Goal: Information Seeking & Learning: Learn about a topic

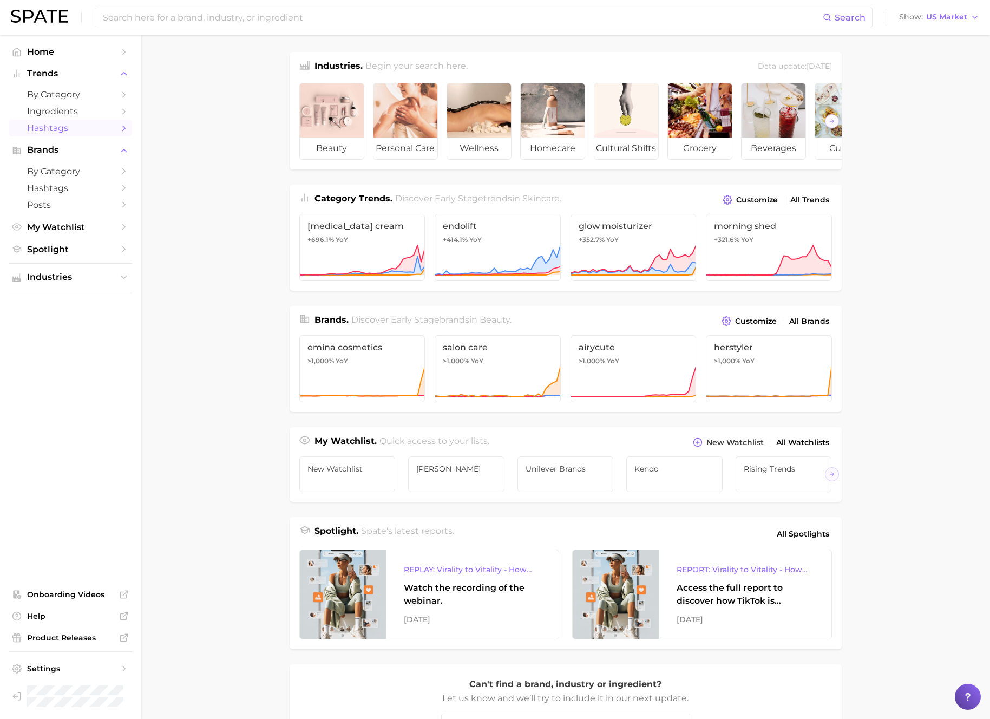
click at [68, 130] on span "Hashtags" at bounding box center [70, 128] width 87 height 10
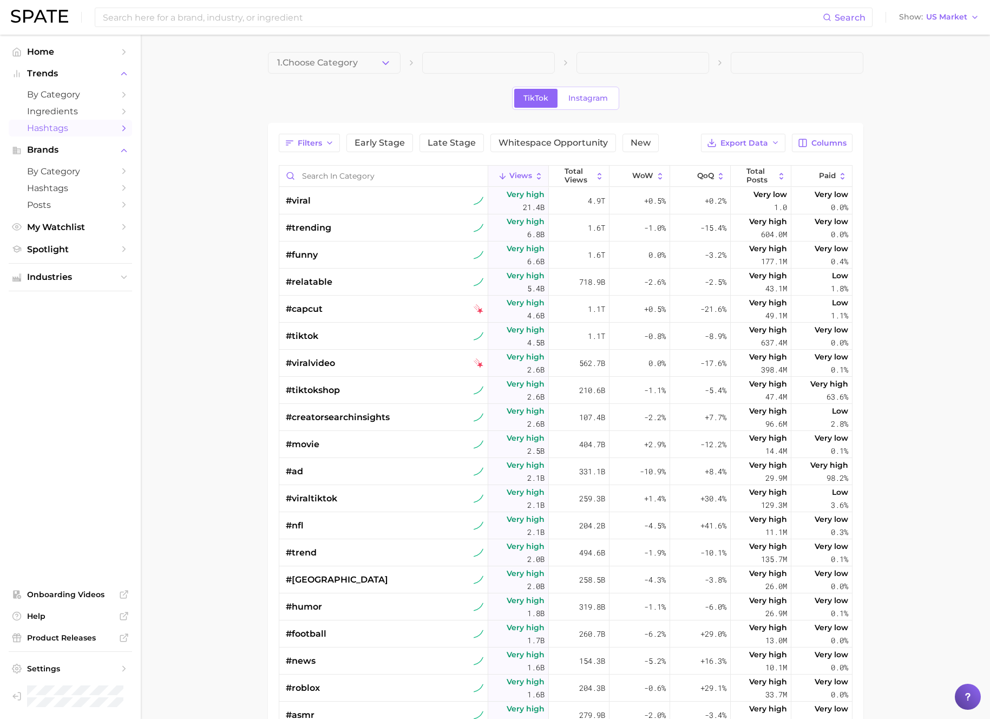
click at [364, 62] on button "1. Choose Category" at bounding box center [334, 63] width 133 height 22
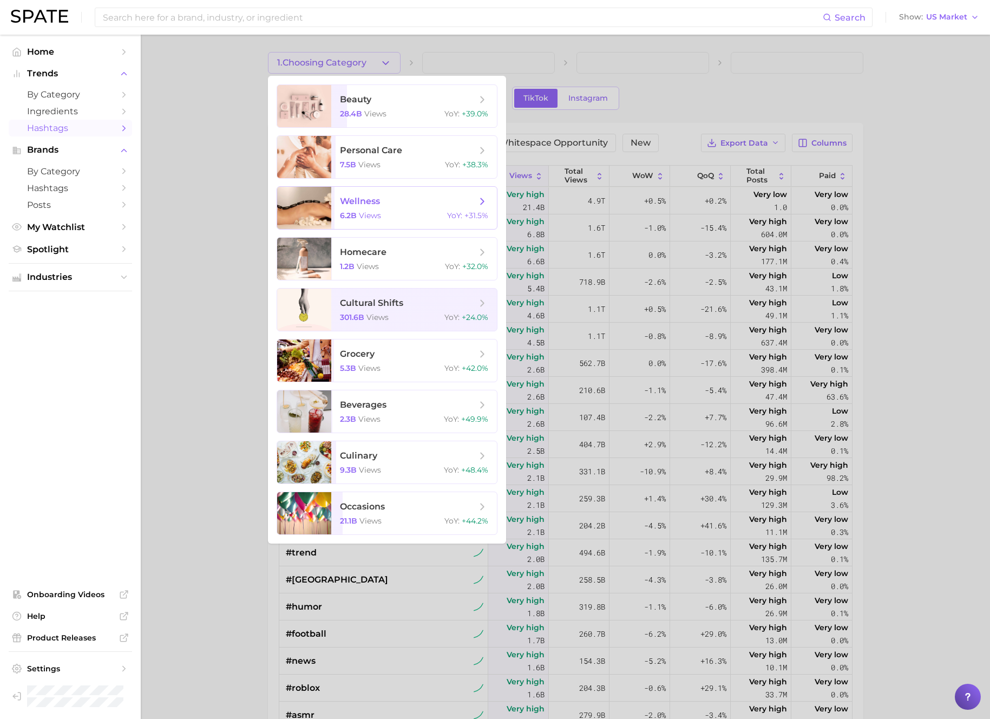
click at [375, 198] on span "wellness" at bounding box center [360, 201] width 40 height 10
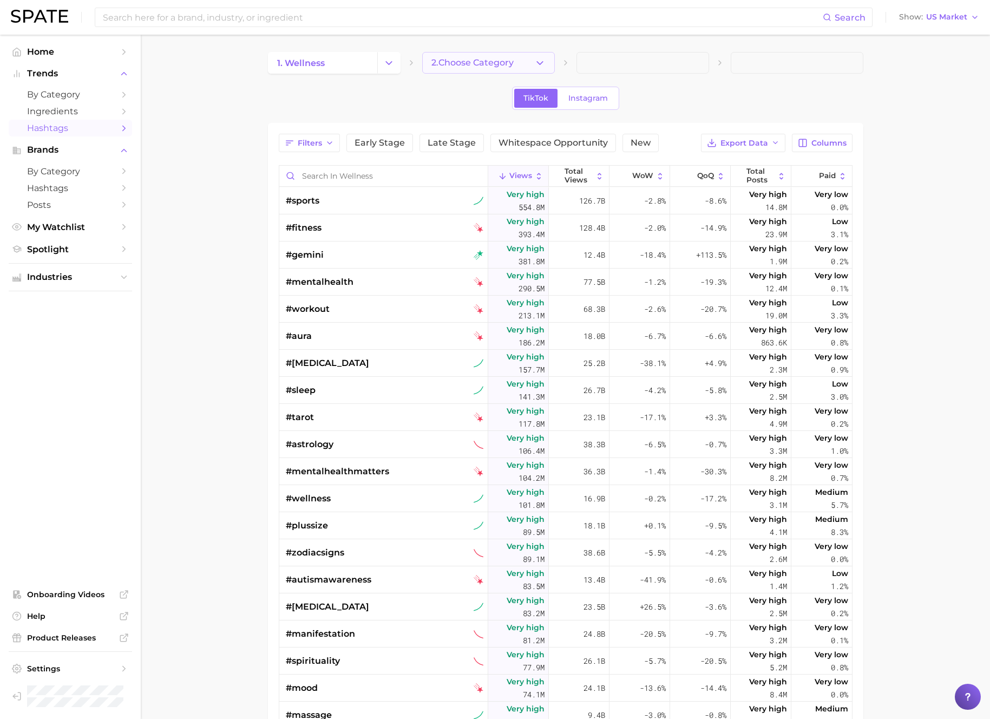
click at [487, 61] on span "2. Choose Category" at bounding box center [472, 63] width 82 height 10
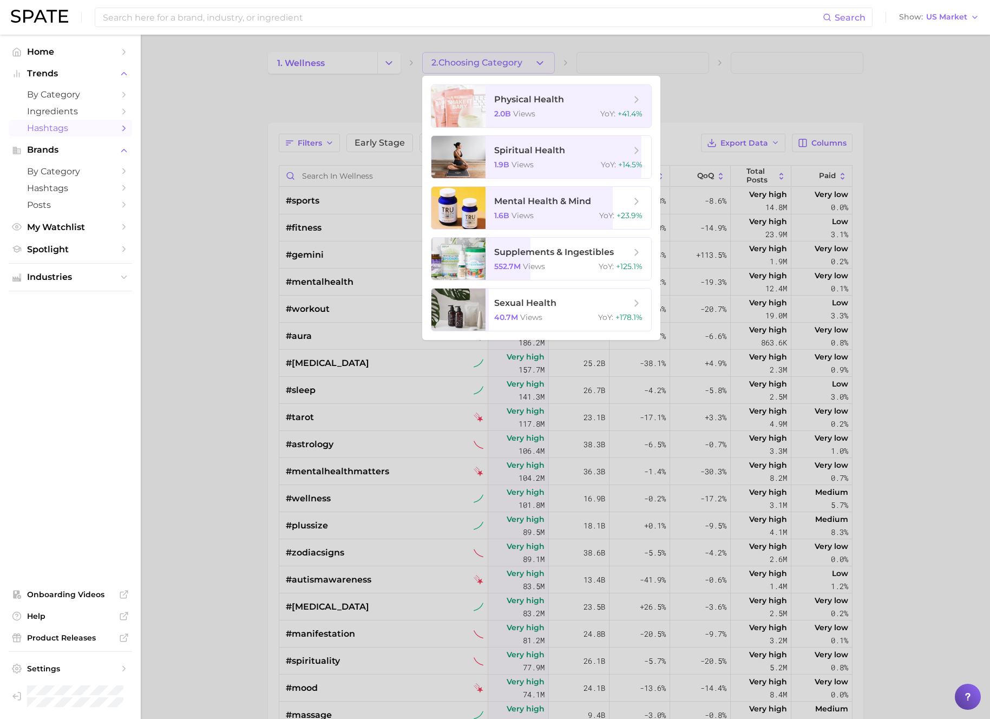
click at [486, 61] on div at bounding box center [495, 359] width 990 height 719
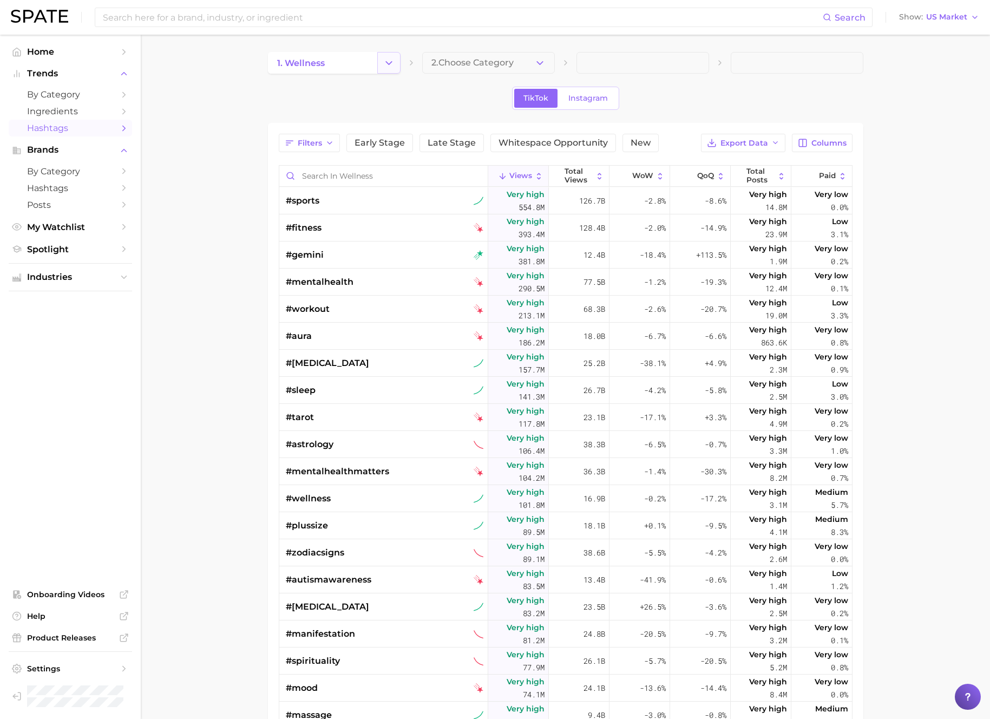
click at [387, 63] on polyline "Change Category" at bounding box center [389, 62] width 6 height 3
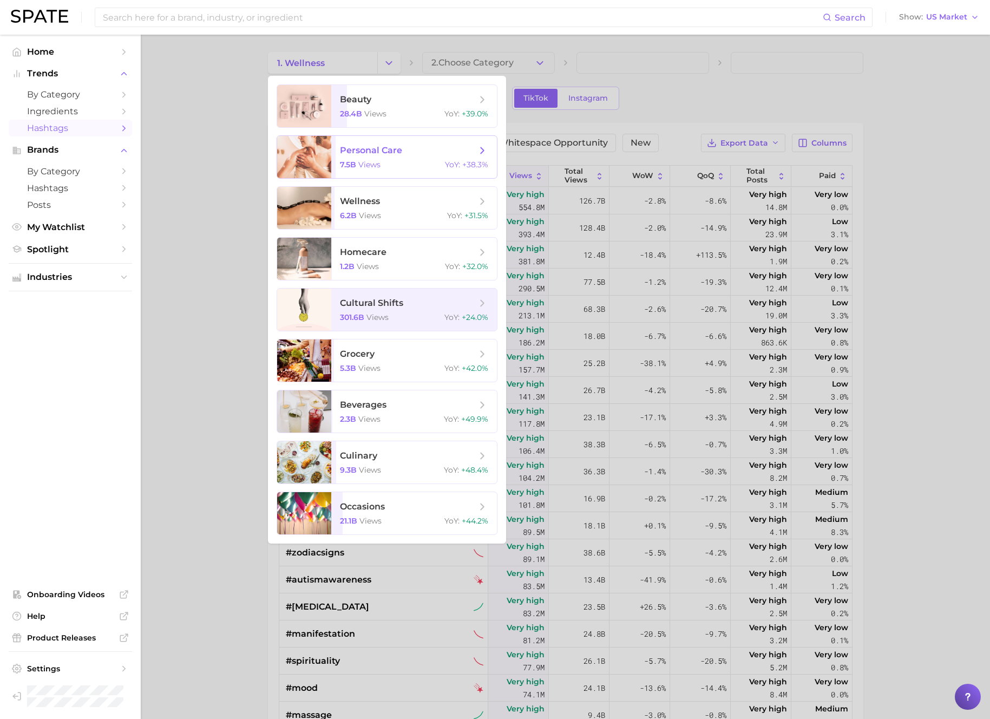
click at [384, 150] on span "personal care" at bounding box center [371, 150] width 62 height 10
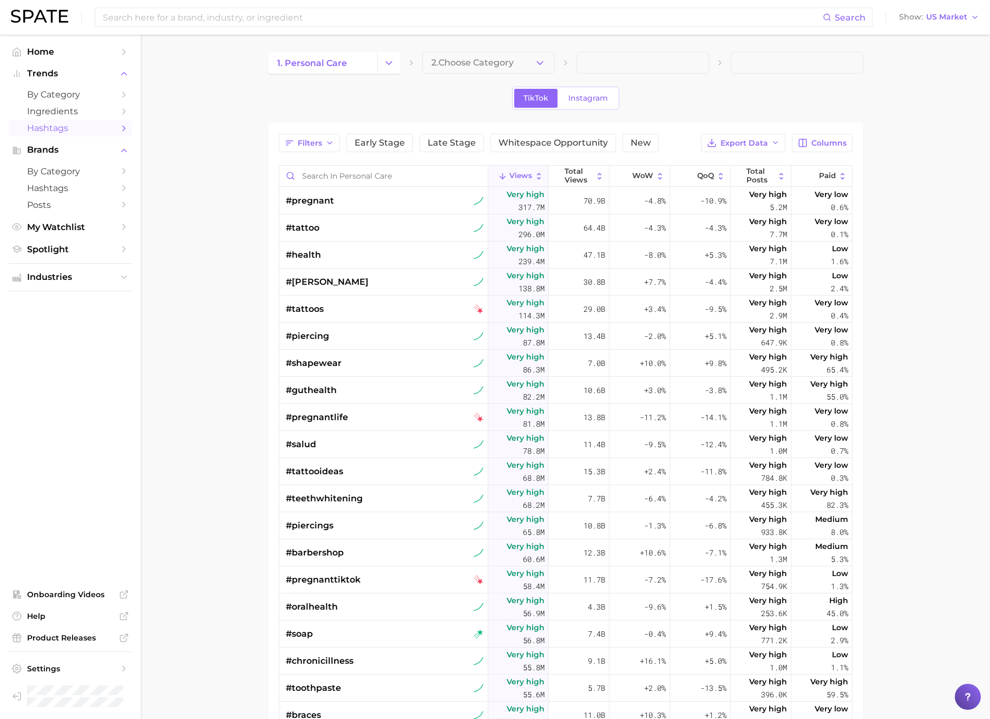
click at [484, 48] on main "1. personal care 2. Choose Category TikTok Instagram Filters Early Stage Late S…" at bounding box center [565, 492] width 849 height 914
click at [485, 55] on button "2. Choose Category" at bounding box center [488, 63] width 133 height 22
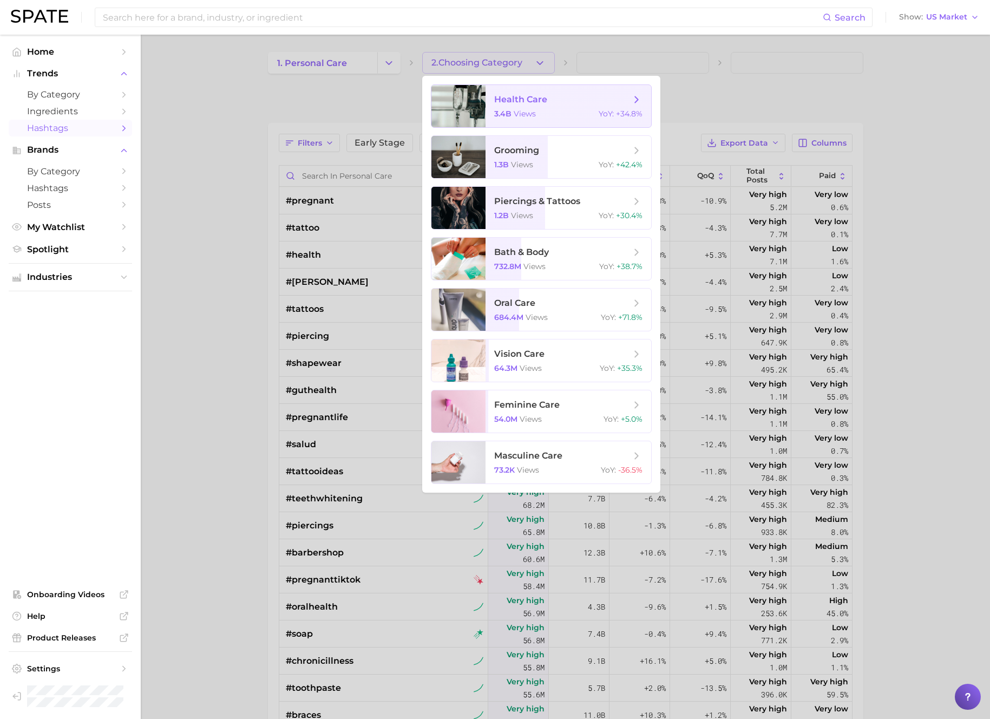
click at [504, 109] on span "3.4b" at bounding box center [502, 114] width 17 height 10
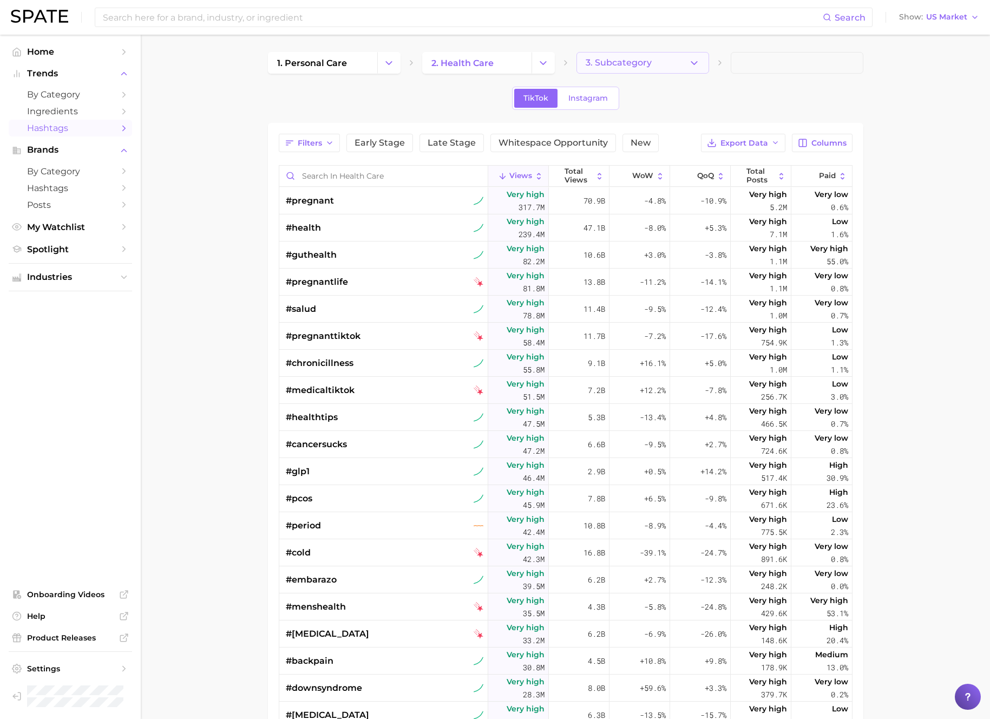
click at [644, 52] on button "3. Subcategory" at bounding box center [642, 63] width 133 height 22
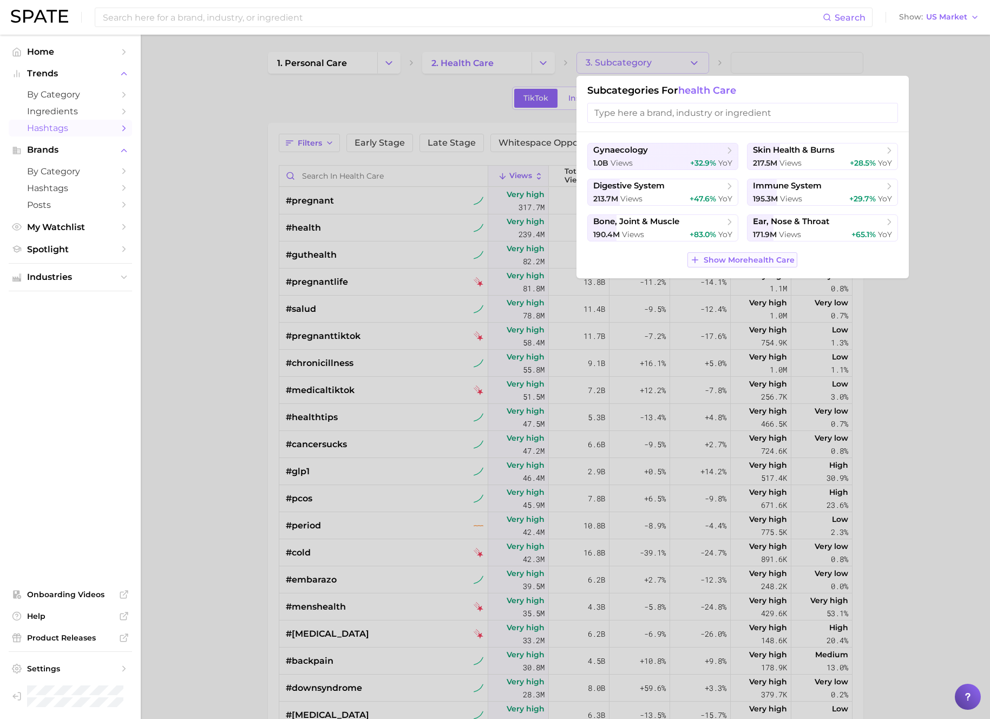
click at [731, 264] on span "Show More health care" at bounding box center [749, 259] width 91 height 9
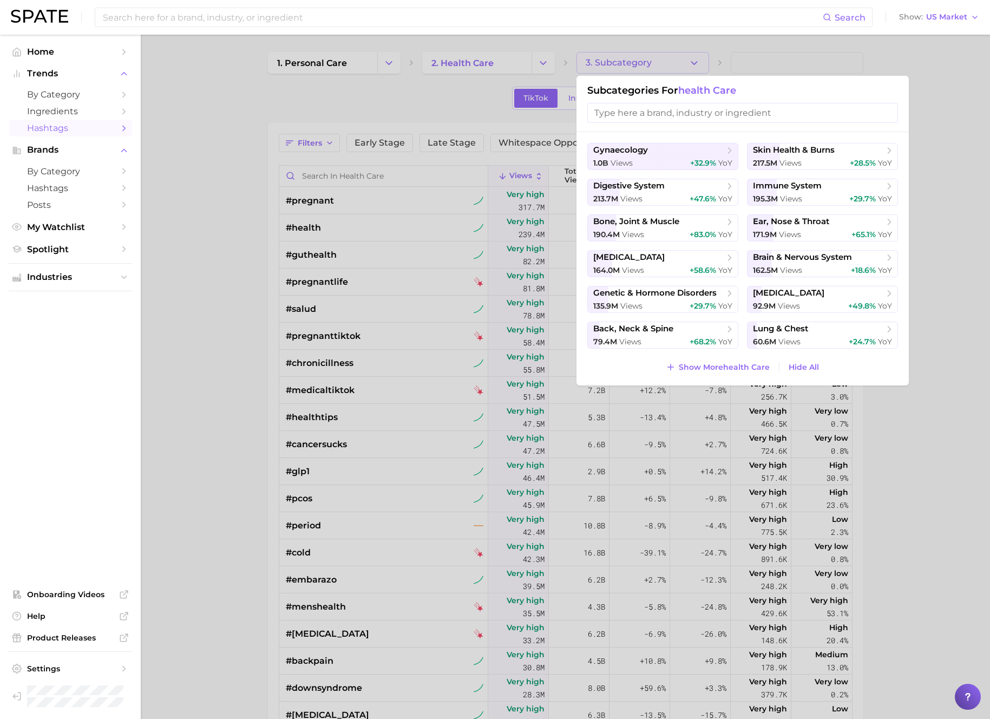
click at [409, 98] on div at bounding box center [495, 359] width 990 height 719
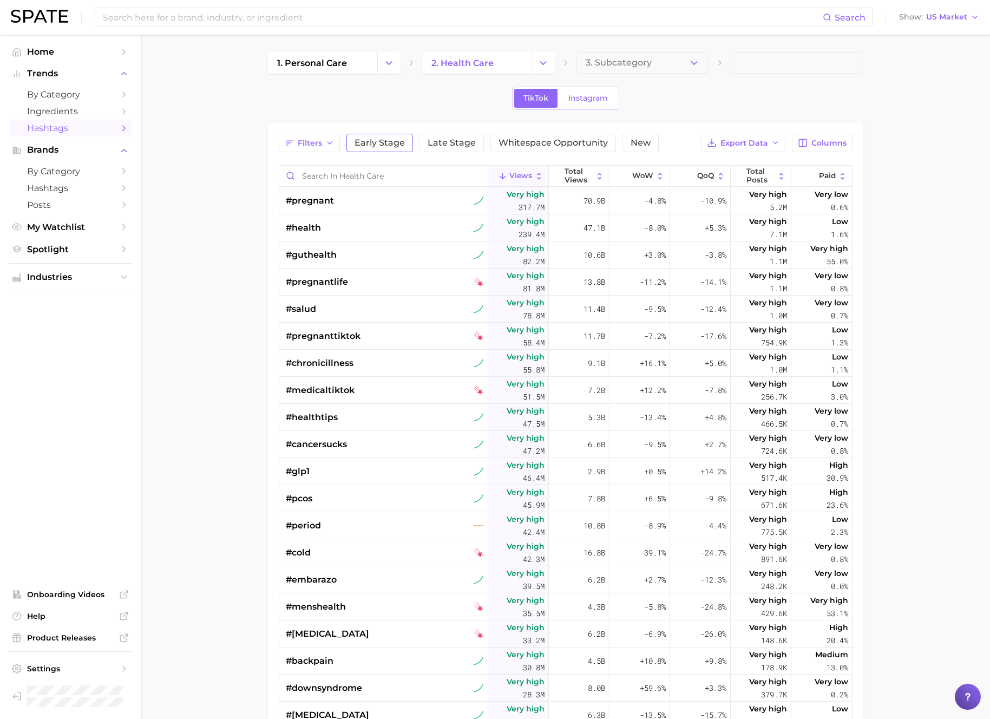
click at [392, 139] on span "Early Stage" at bounding box center [380, 143] width 50 height 9
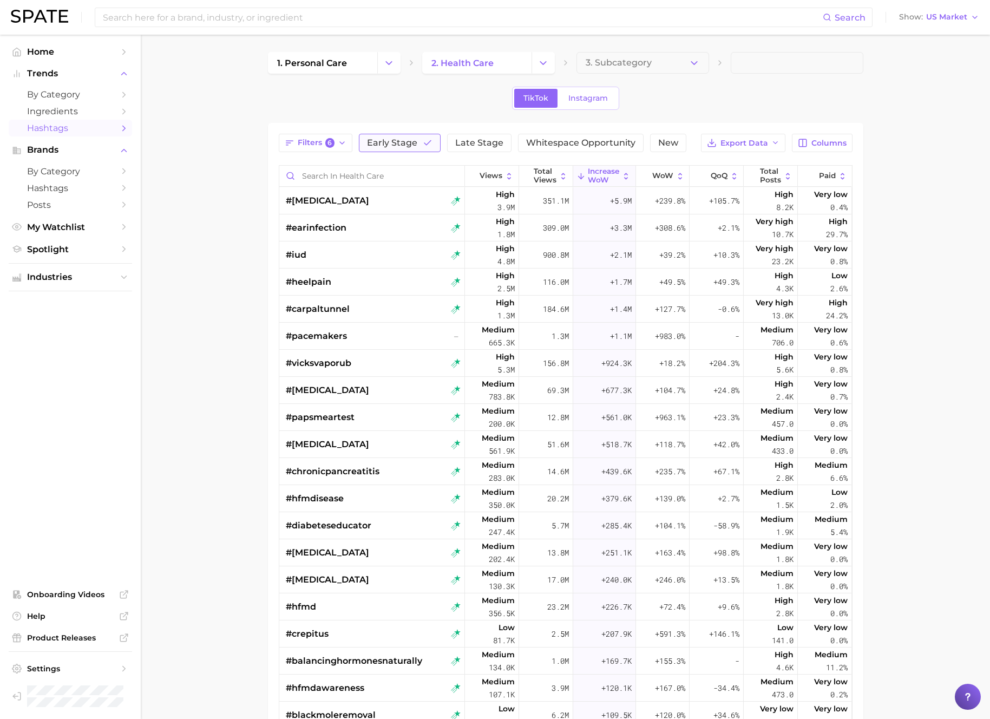
click at [390, 135] on button "Early Stage" at bounding box center [400, 143] width 82 height 18
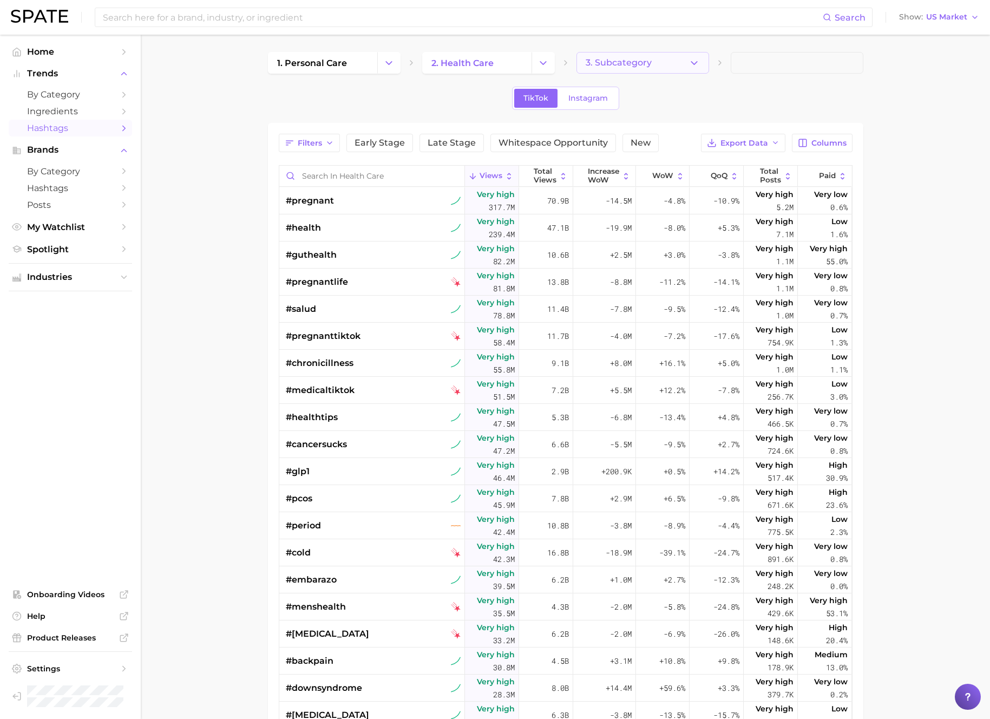
click at [692, 62] on icon "button" at bounding box center [694, 62] width 11 height 11
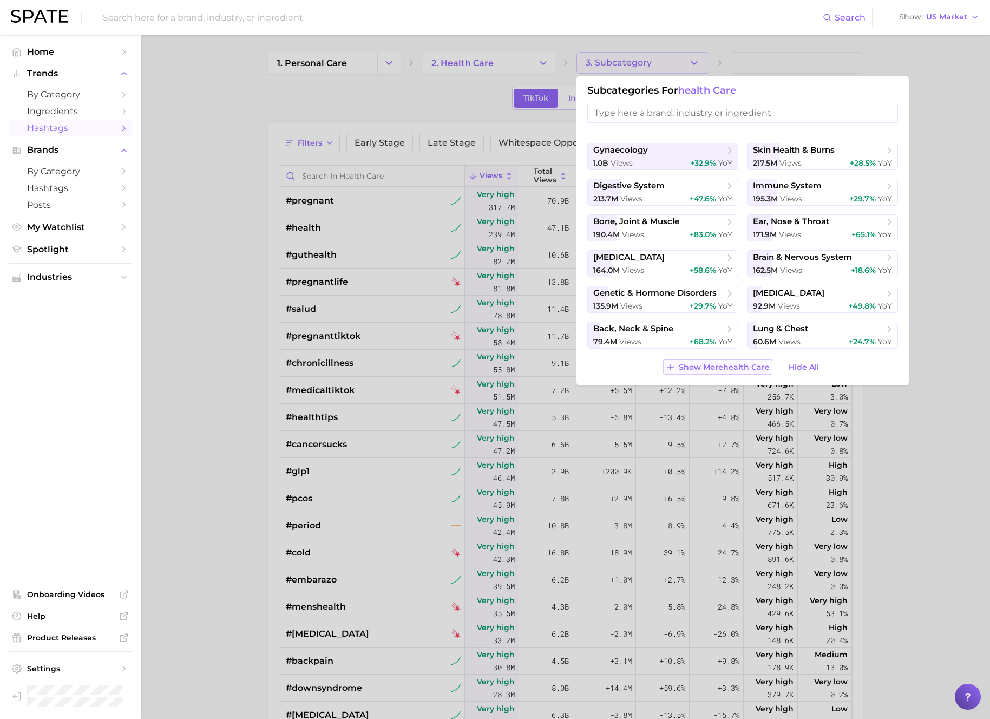
click at [689, 370] on span "Show More health care" at bounding box center [724, 367] width 91 height 9
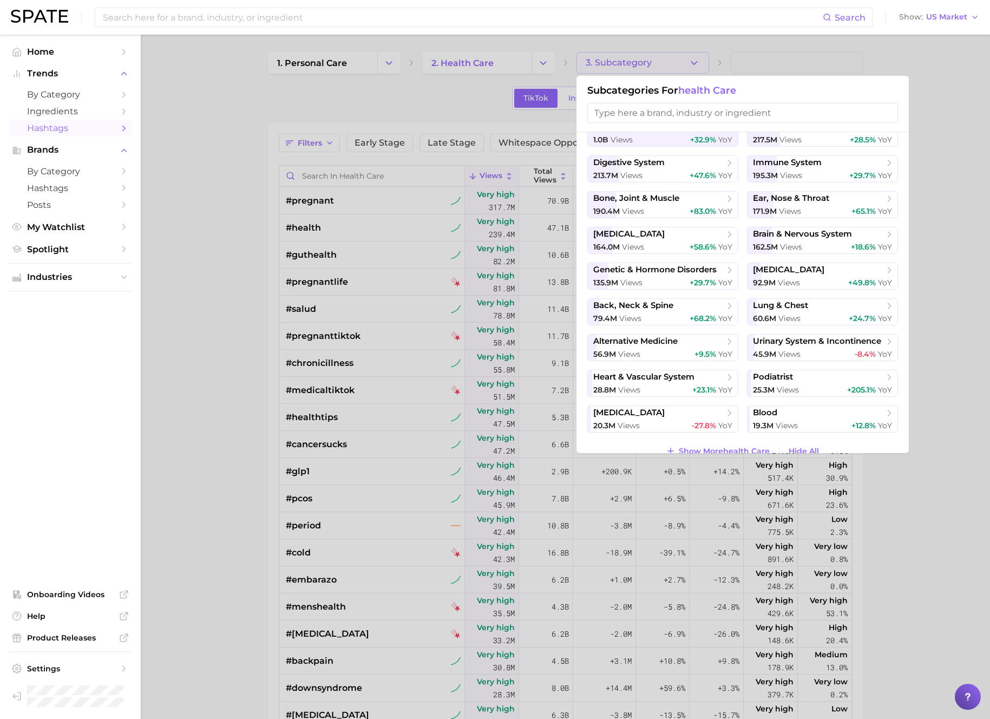
scroll to position [40, 0]
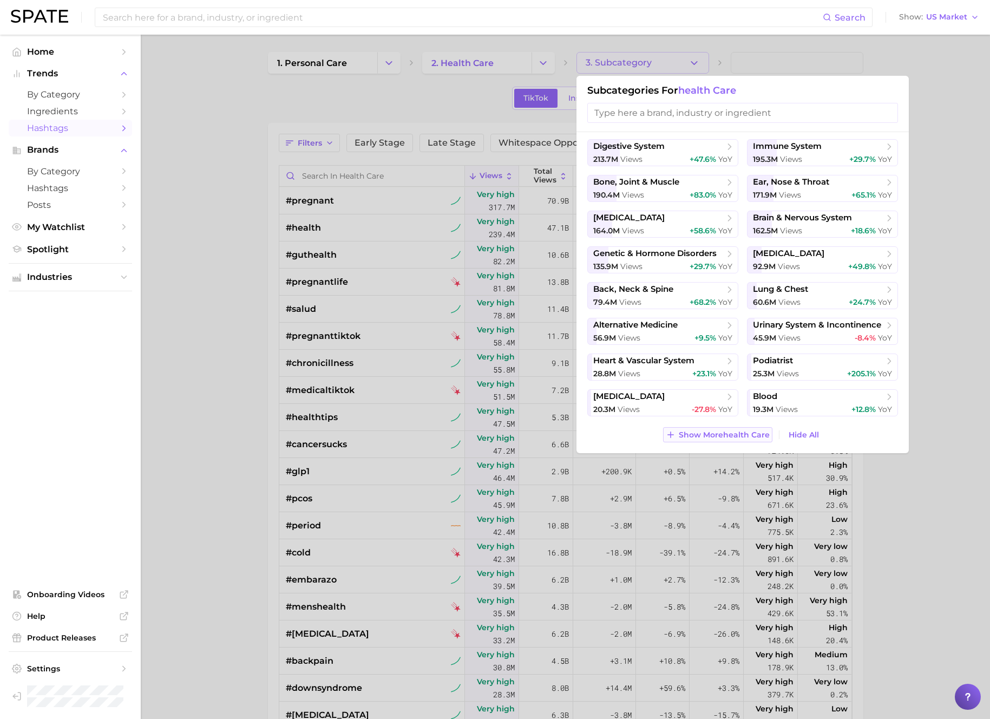
click at [727, 440] on button "Show More health care" at bounding box center [717, 434] width 109 height 15
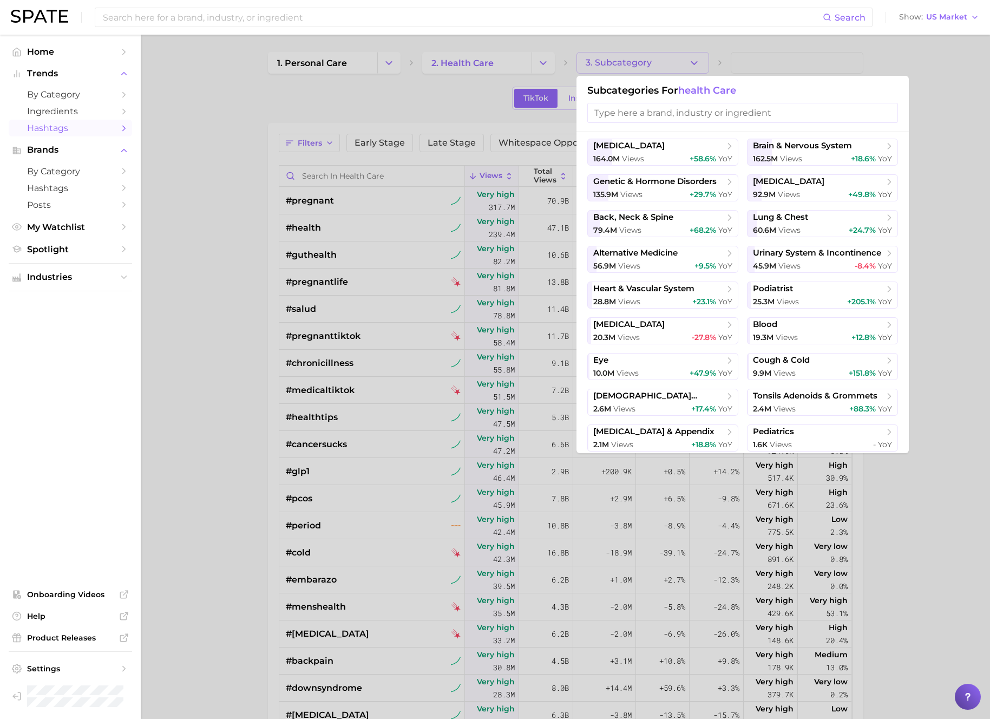
scroll to position [147, 0]
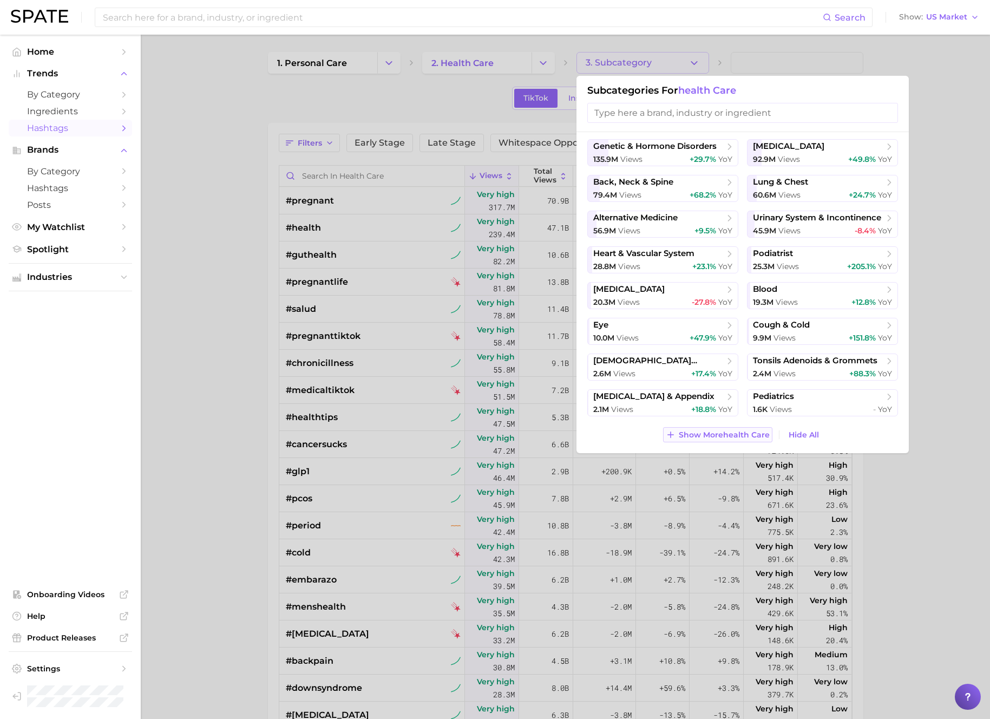
click at [708, 431] on span "Show More health care" at bounding box center [724, 434] width 91 height 9
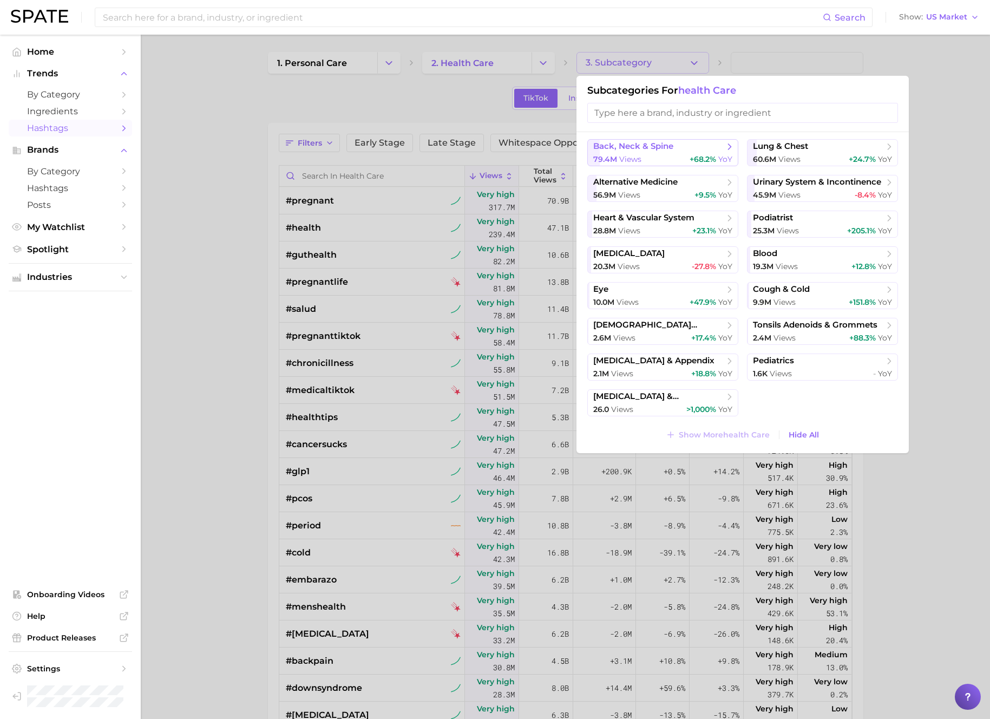
scroll to position [0, 0]
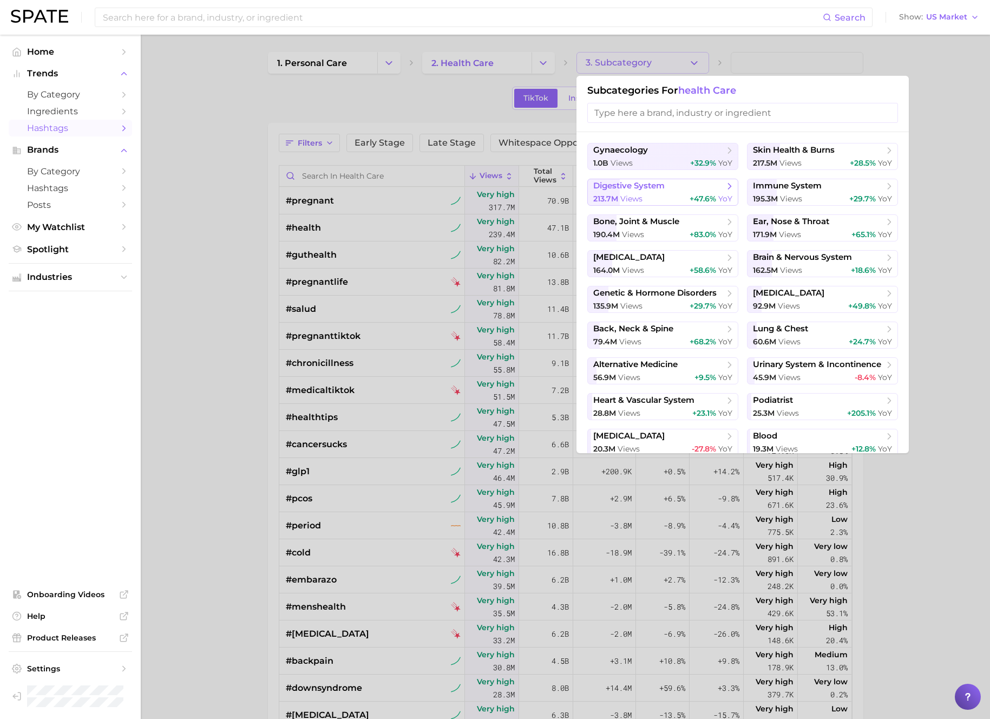
click at [618, 192] on button "digestive system 213.7m views +47.6% YoY" at bounding box center [662, 192] width 151 height 27
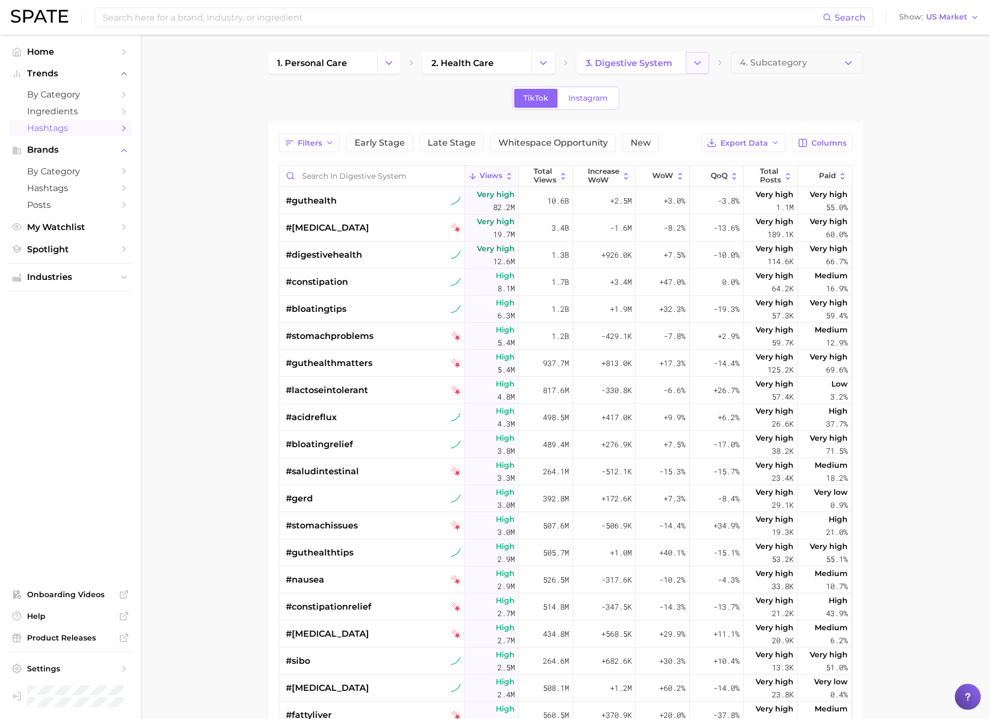
click at [695, 68] on button "Change Category" at bounding box center [697, 63] width 23 height 22
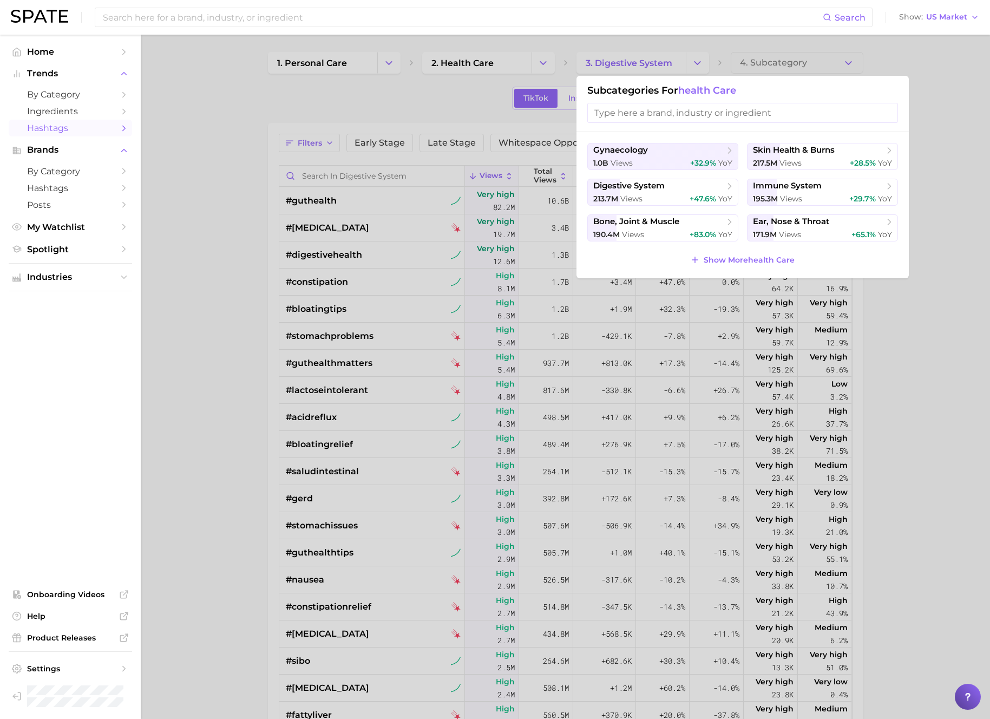
click at [644, 222] on span "bone, joint & muscle" at bounding box center [636, 222] width 86 height 10
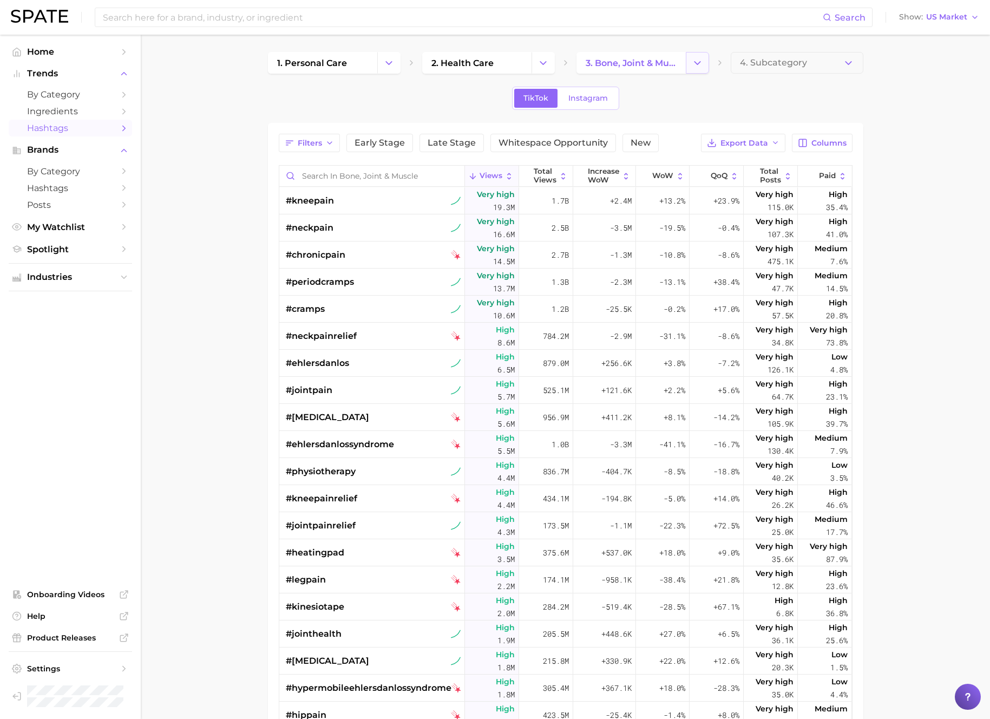
click at [693, 65] on icon "Change Category" at bounding box center [697, 62] width 11 height 11
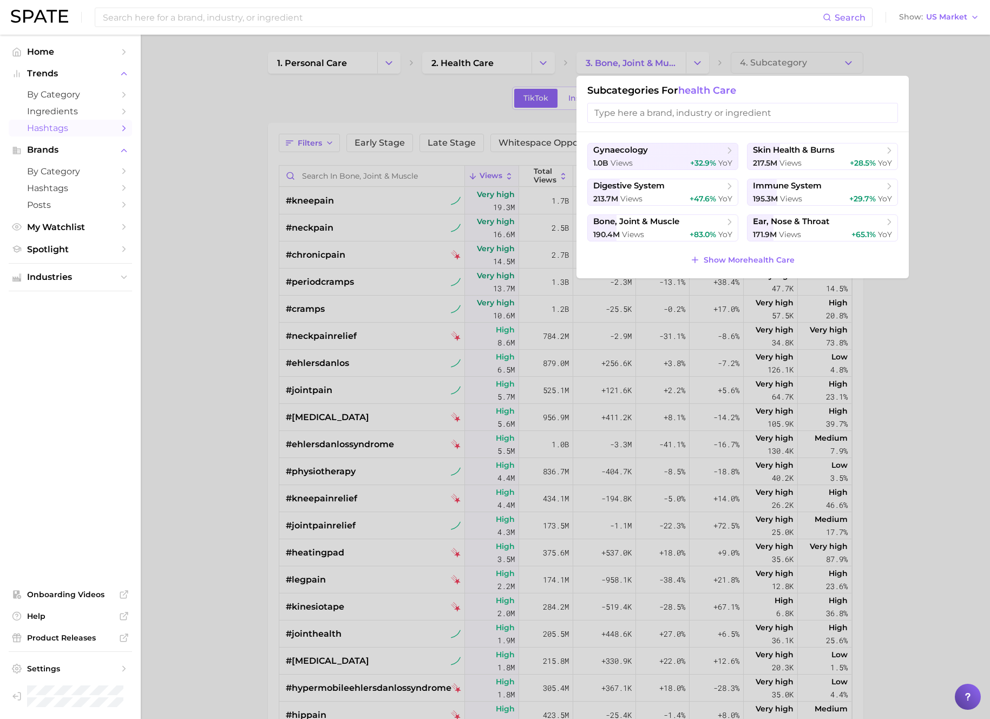
drag, startPoint x: 694, startPoint y: 65, endPoint x: 563, endPoint y: 131, distance: 146.0
click at [693, 66] on div at bounding box center [495, 359] width 990 height 719
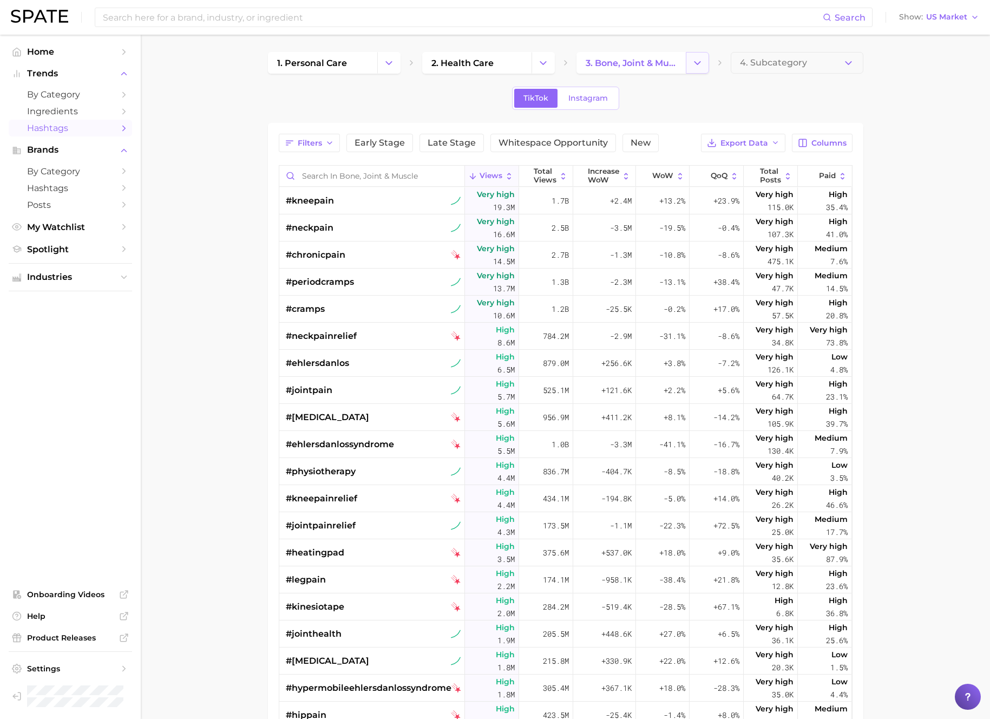
click at [694, 60] on icon "Change Category" at bounding box center [697, 62] width 11 height 11
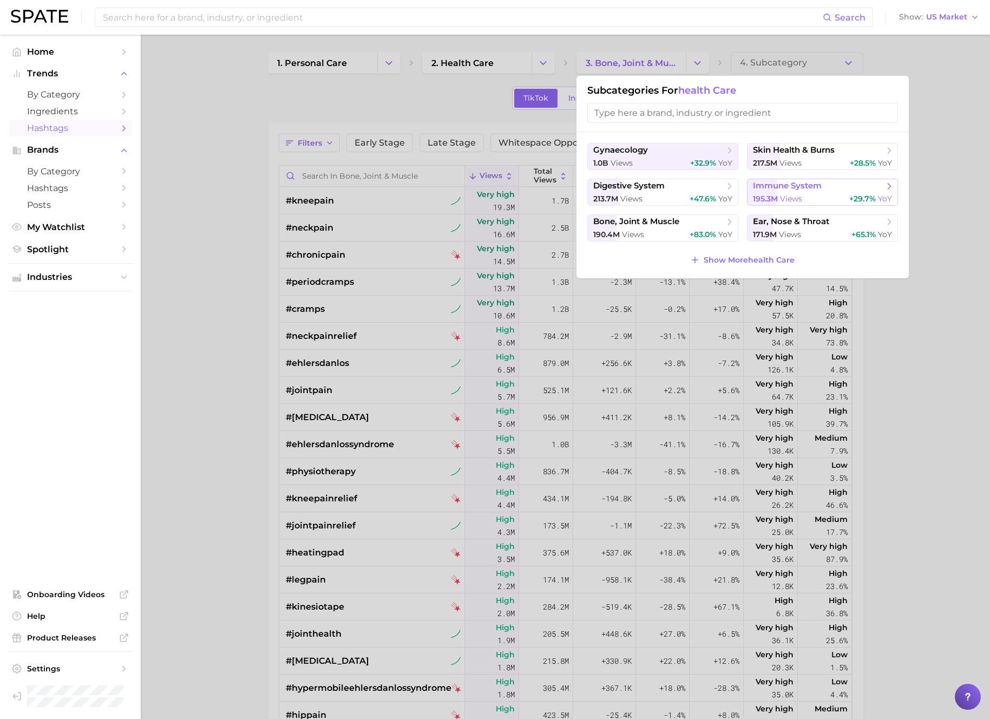
click at [792, 190] on span "immune system" at bounding box center [787, 186] width 69 height 10
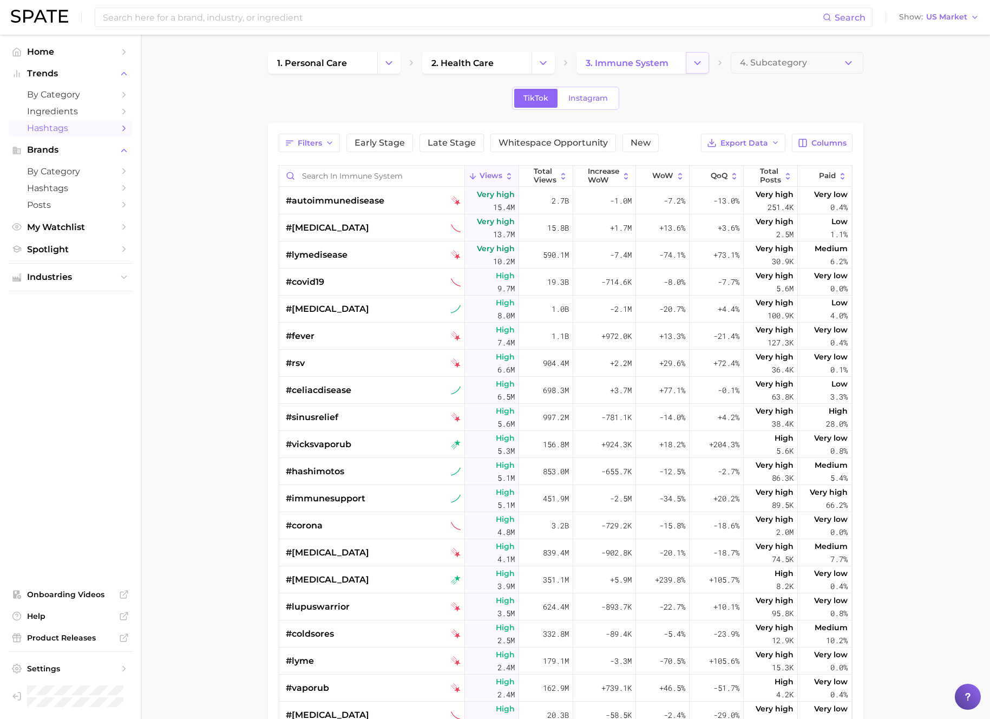
click at [690, 61] on button "Change Category" at bounding box center [697, 63] width 23 height 22
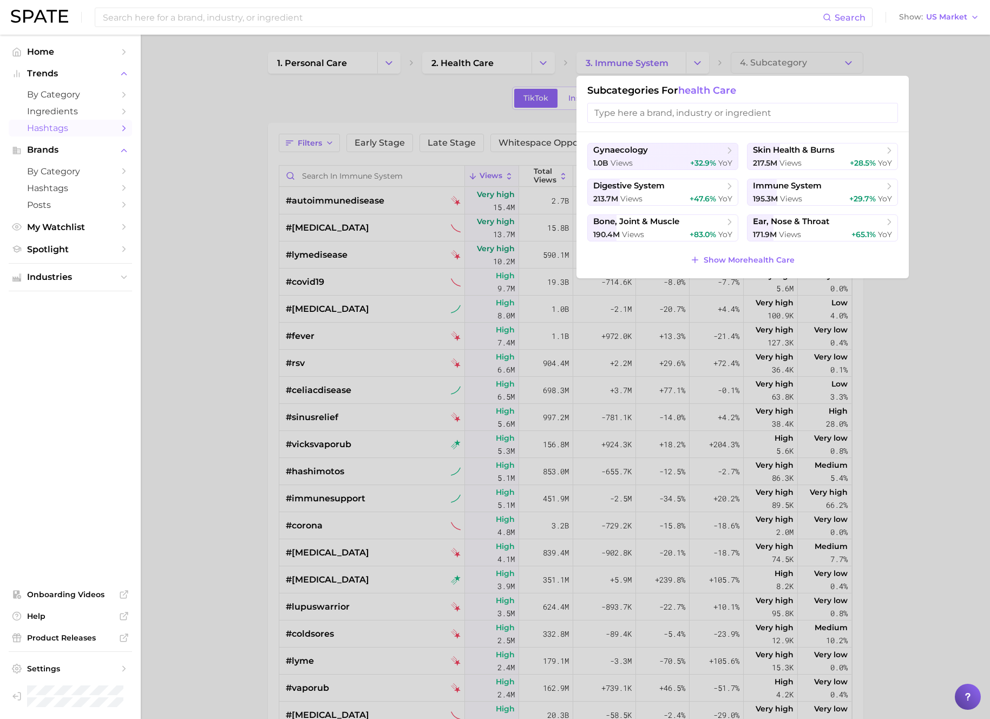
click at [743, 246] on div "gynaecology 1.0b views +32.9% YoY skin health & burns 217.5m views +28.5% YoY d…" at bounding box center [742, 205] width 332 height 146
click at [739, 255] on span "Show More health care" at bounding box center [749, 259] width 91 height 9
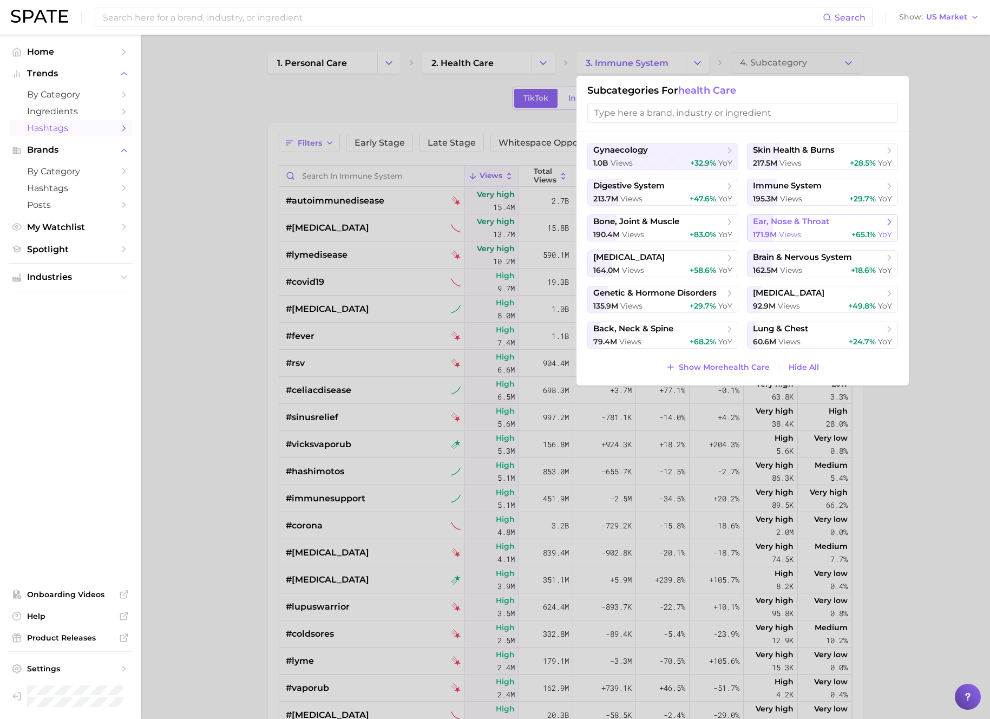
click at [773, 231] on span "171.9m" at bounding box center [765, 235] width 24 height 10
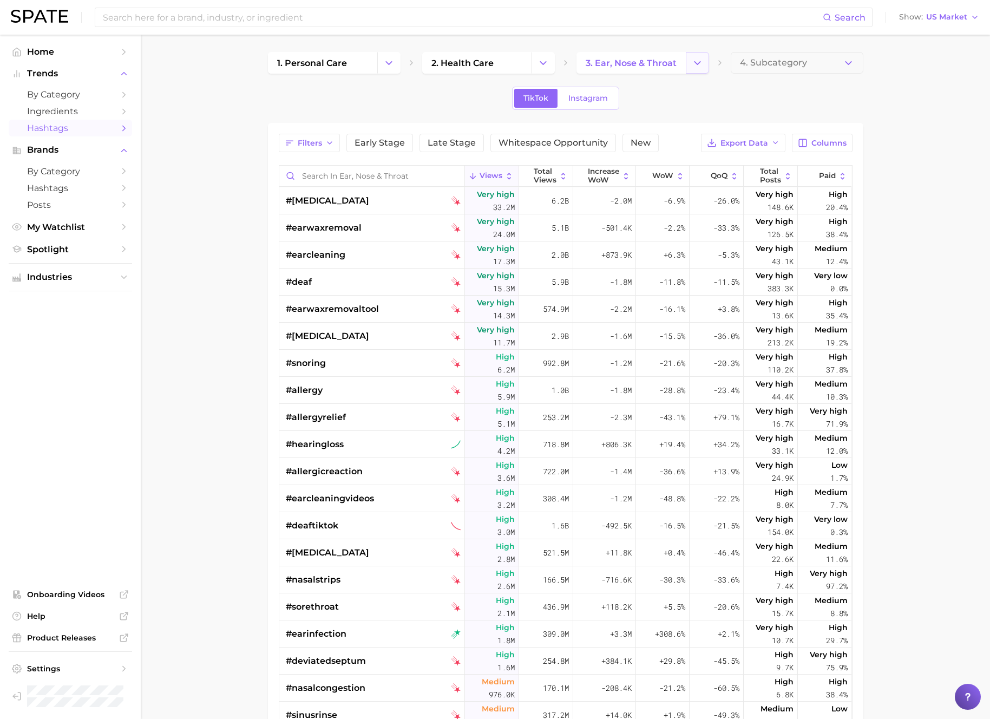
click at [694, 62] on polyline "Change Category" at bounding box center [697, 62] width 6 height 3
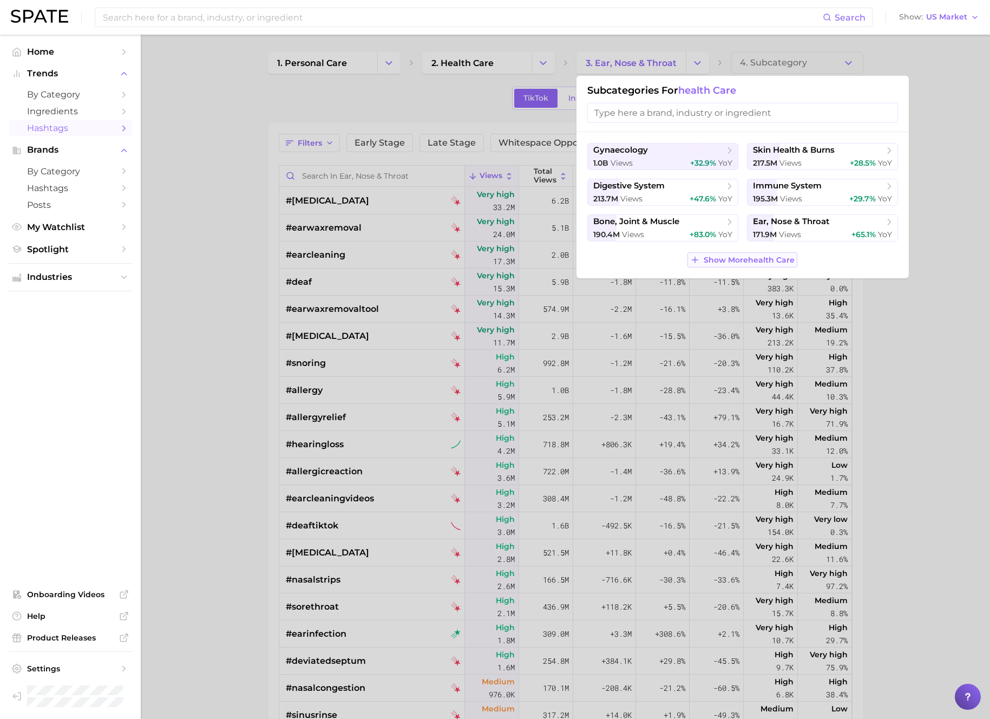
click at [726, 263] on span "Show More health care" at bounding box center [749, 259] width 91 height 9
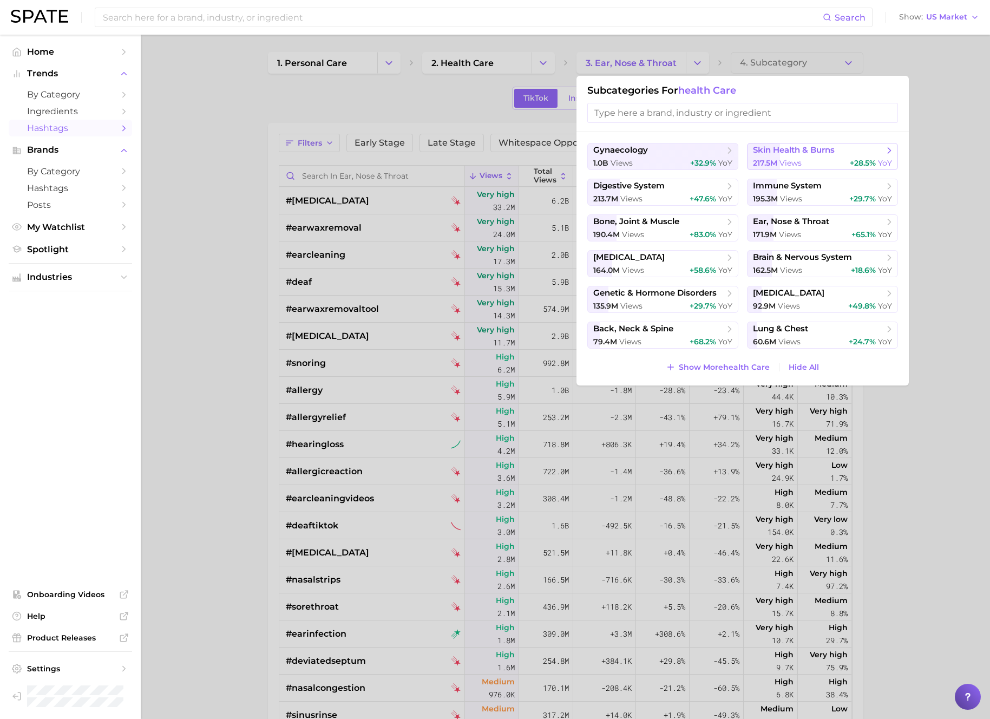
click at [797, 158] on span "views" at bounding box center [790, 163] width 22 height 10
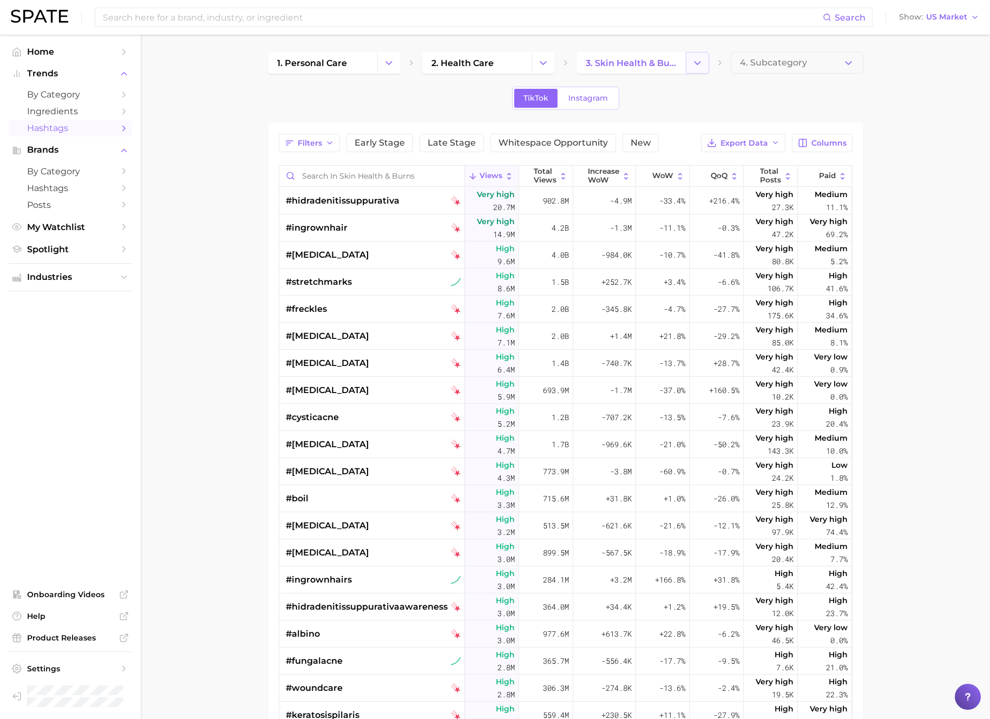
click at [706, 65] on button "Change Category" at bounding box center [697, 63] width 23 height 22
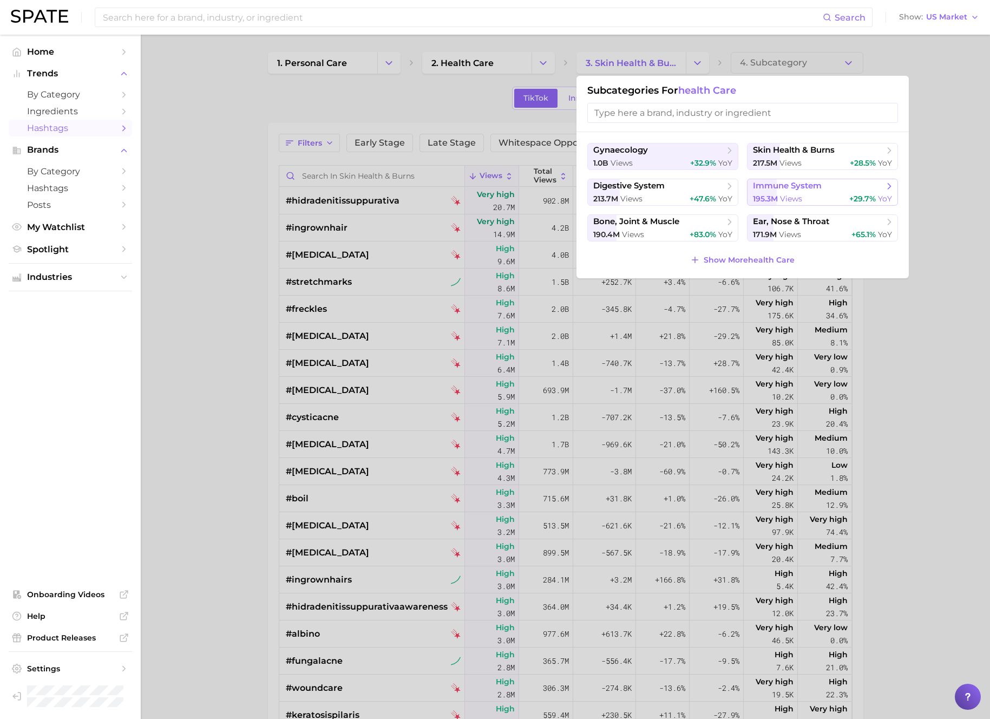
click at [792, 198] on span "views" at bounding box center [791, 199] width 22 height 10
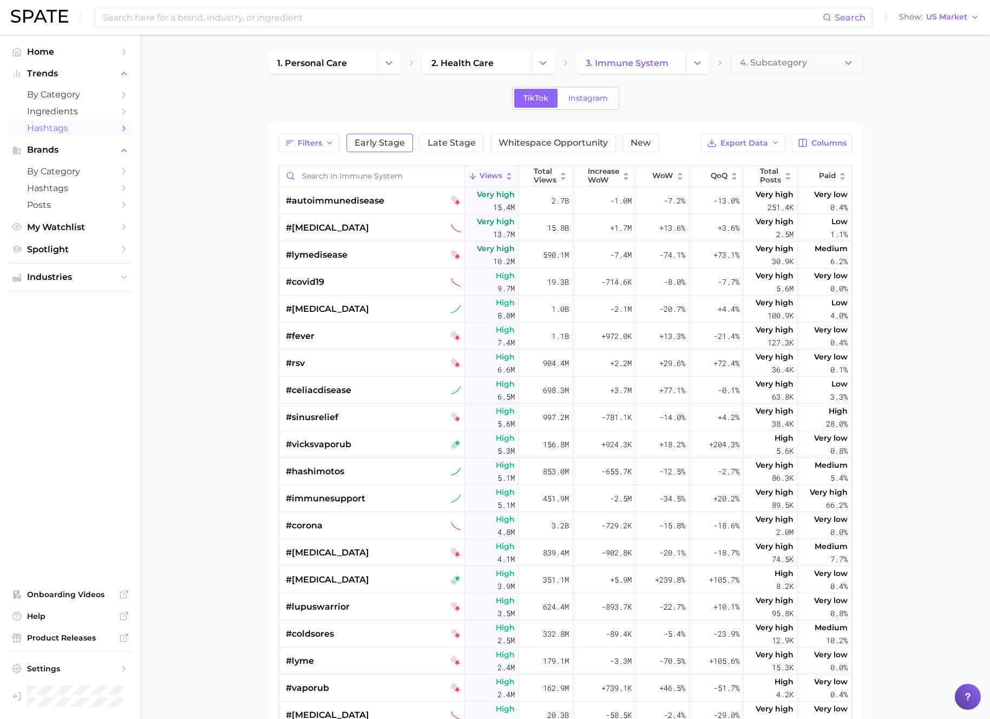
click at [370, 145] on span "Early Stage" at bounding box center [380, 143] width 50 height 9
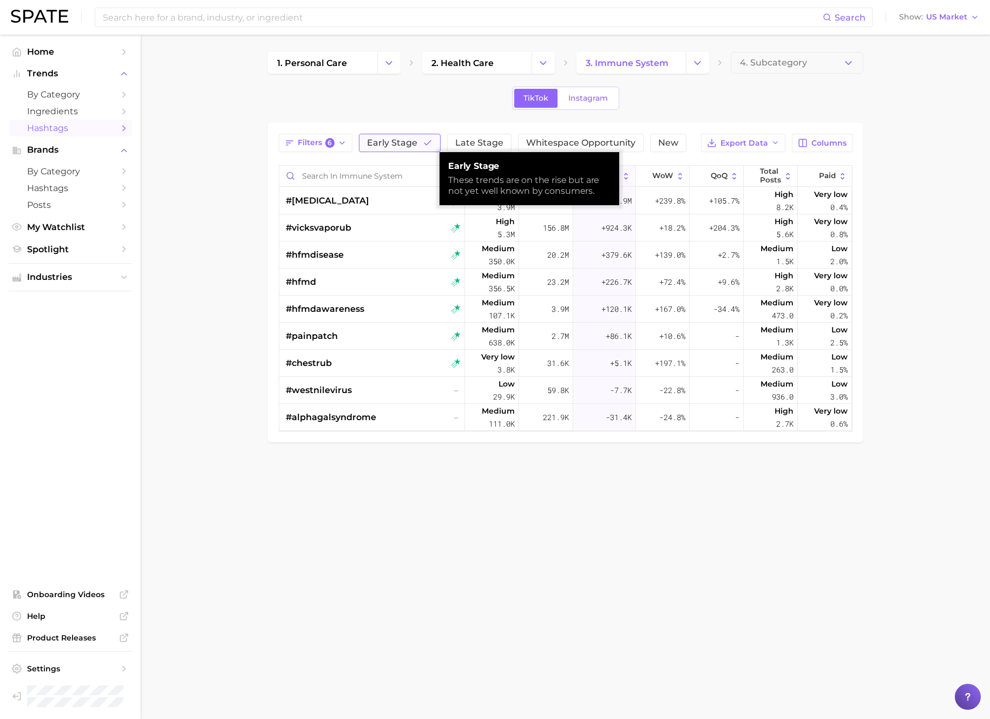
click at [370, 145] on span "Early Stage" at bounding box center [392, 143] width 50 height 9
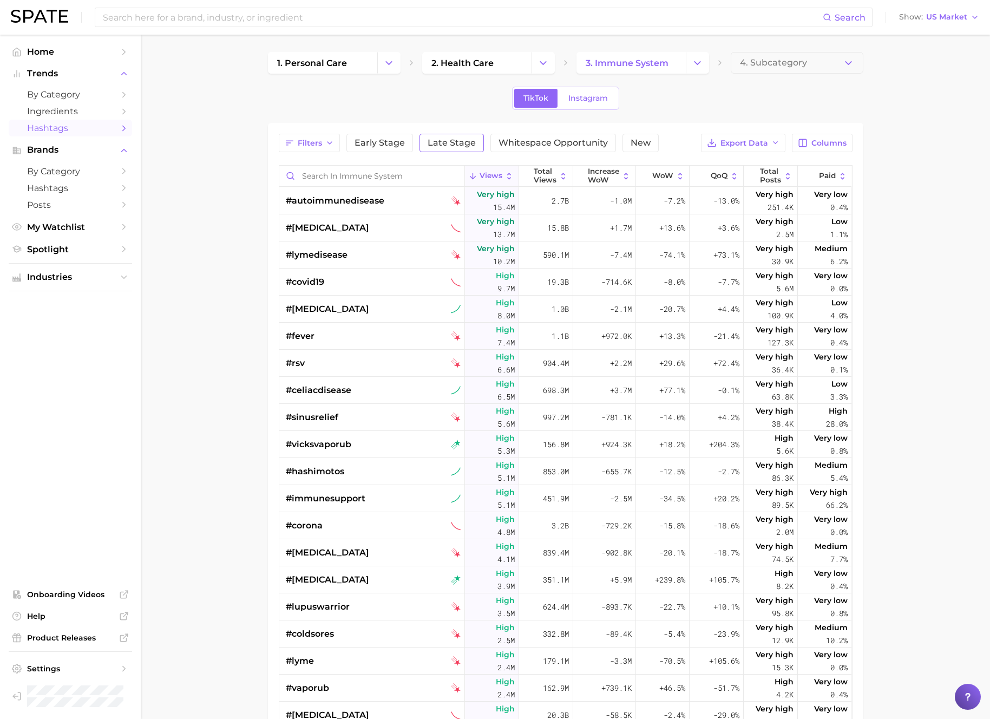
click at [467, 145] on span "Late Stage" at bounding box center [452, 143] width 48 height 9
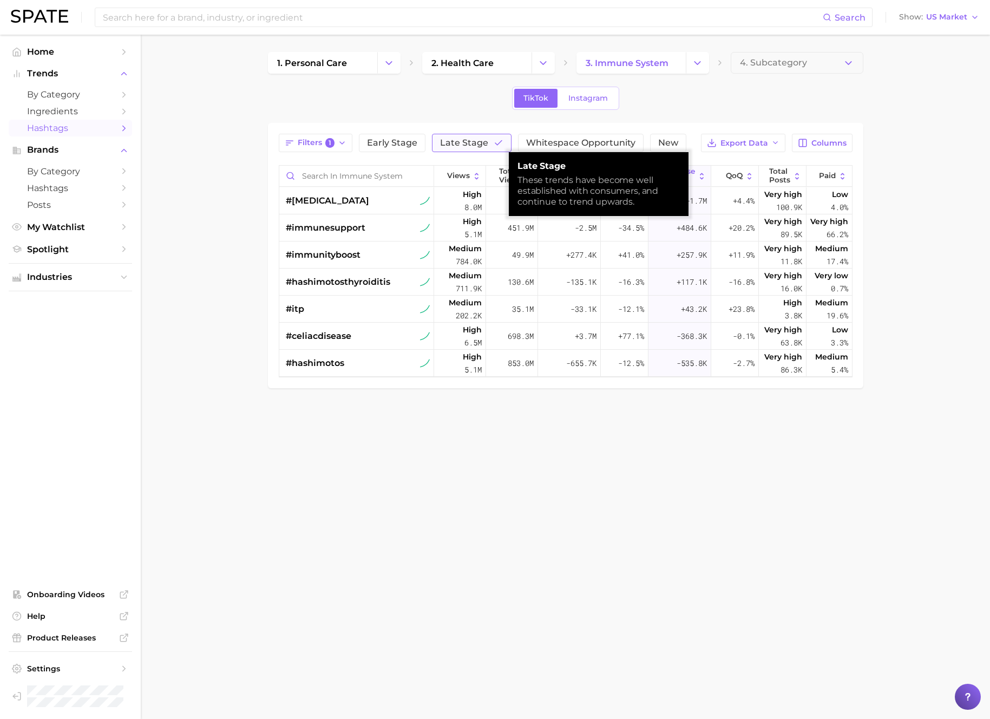
click at [463, 139] on span "Late Stage" at bounding box center [464, 143] width 48 height 9
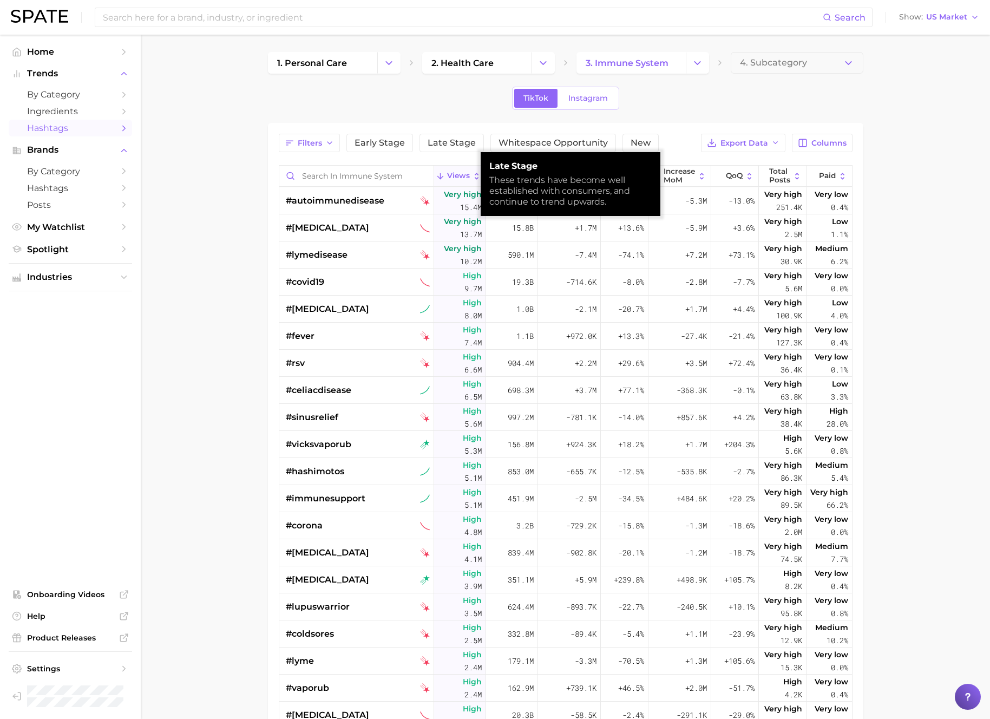
click at [377, 116] on div "1. personal care 2. health care 3. immune system 4. Subcategory TikTok Instagra…" at bounding box center [565, 473] width 595 height 843
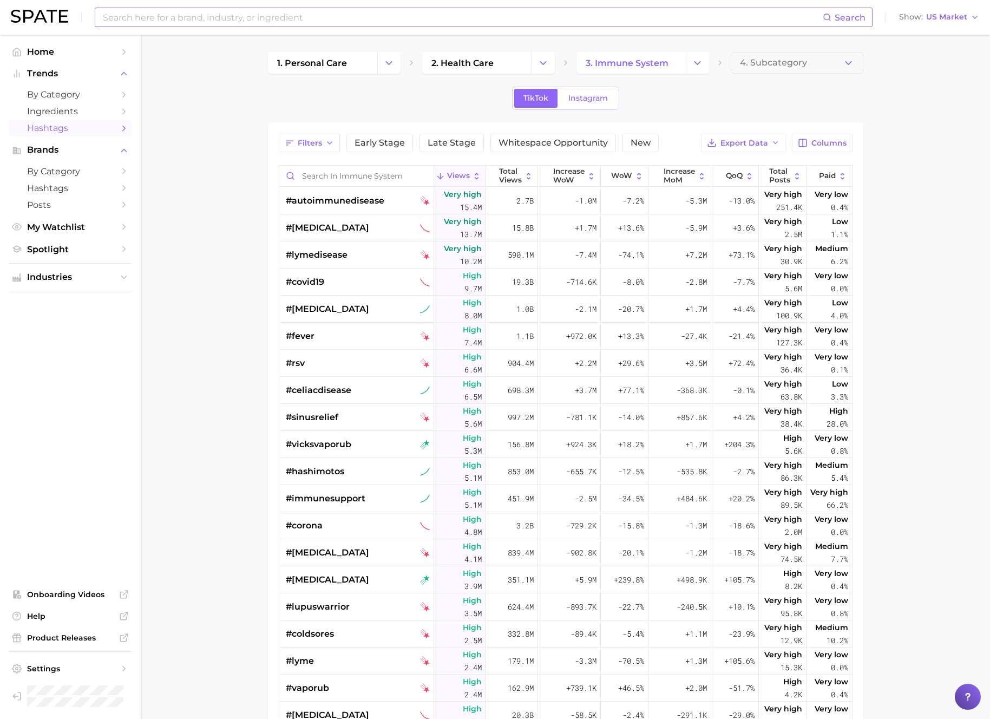
click at [562, 24] on input at bounding box center [462, 17] width 721 height 18
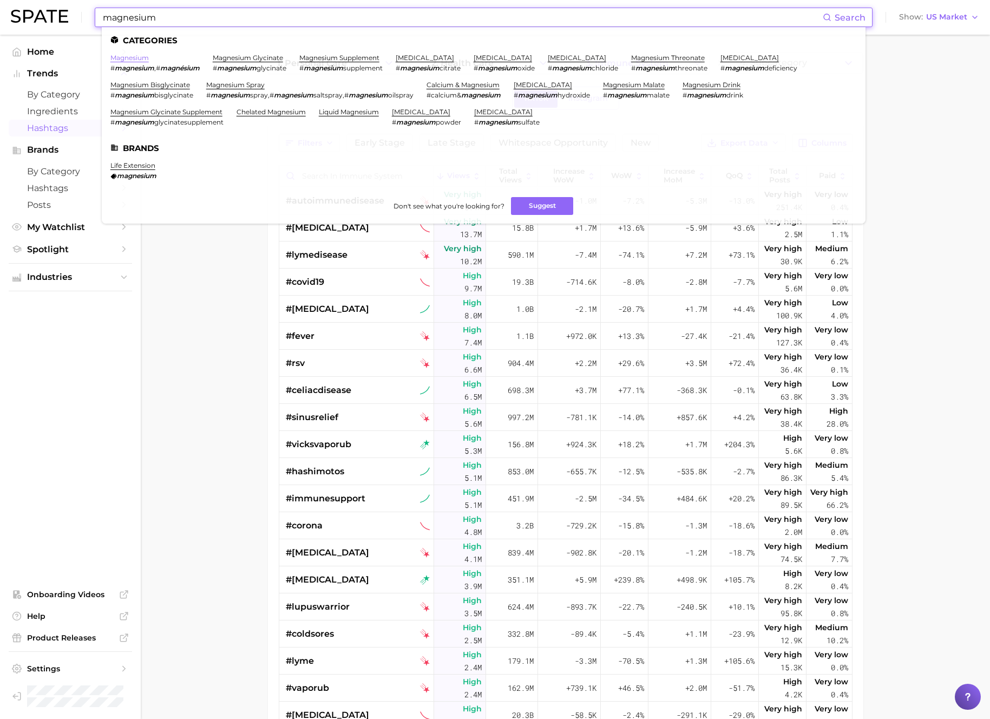
type input "magnesium"
click at [128, 56] on link "magnesium" at bounding box center [129, 58] width 38 height 8
